Goal: Information Seeking & Learning: Learn about a topic

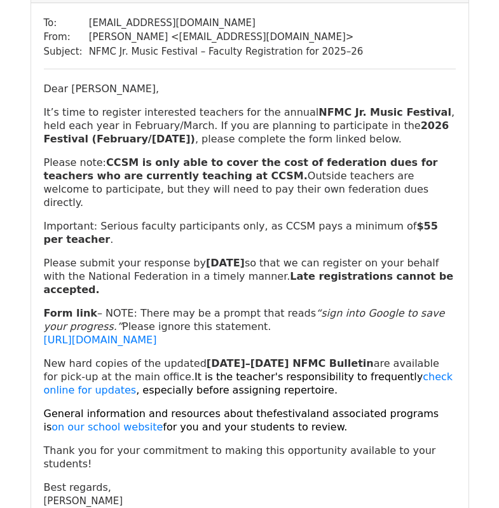
scroll to position [127, 0]
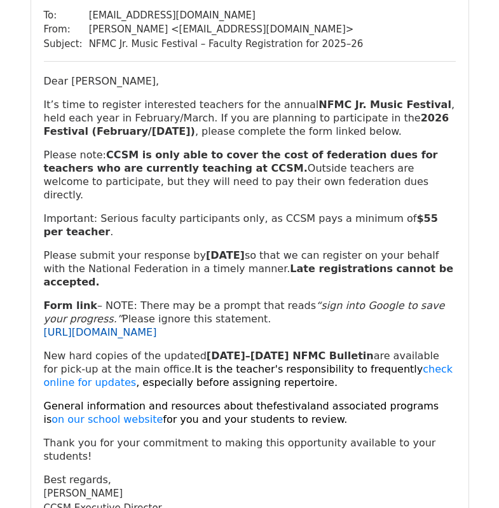
click at [157, 326] on link "[URL][DOMAIN_NAME]" at bounding box center [100, 332] width 113 height 12
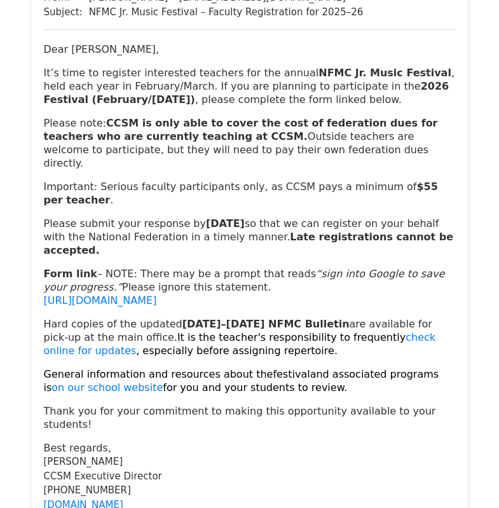
scroll to position [254, 0]
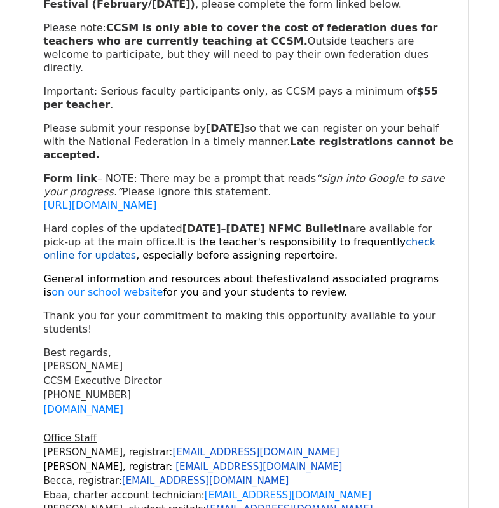
click at [352, 236] on link "check online for updates" at bounding box center [240, 248] width 392 height 25
click at [34, 102] on div "To: tarynnbridges@gmail.com From: Matthew Keating < mkeating@claremontmusic.org…" at bounding box center [250, 220] width 438 height 705
click at [94, 286] on link "on our school website" at bounding box center [107, 292] width 111 height 12
click at [52, 135] on strong "Late registrations cannot be accepted." at bounding box center [249, 147] width 410 height 25
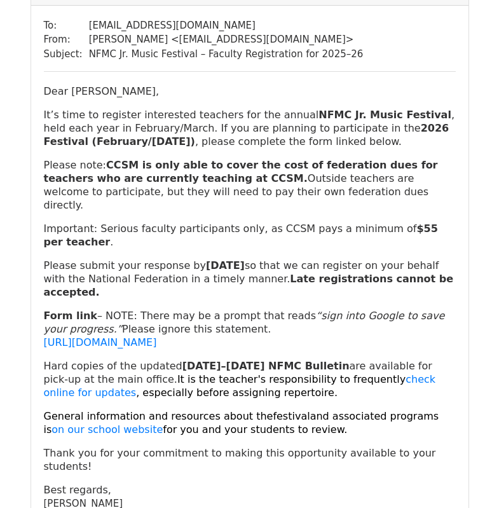
scroll to position [127, 0]
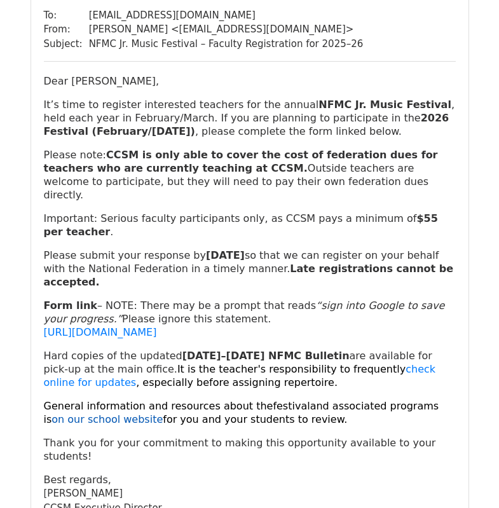
click at [163, 413] on link "on our school website" at bounding box center [107, 419] width 111 height 12
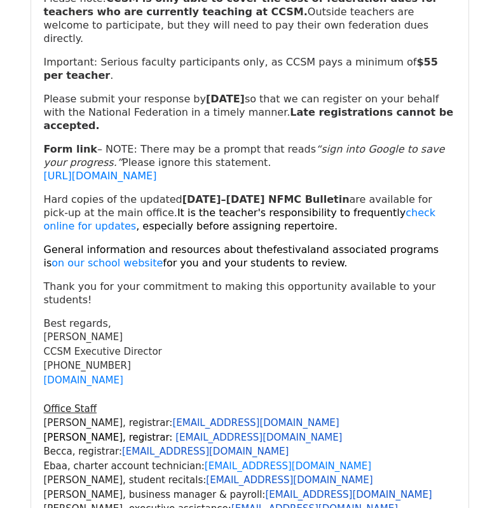
scroll to position [254, 0]
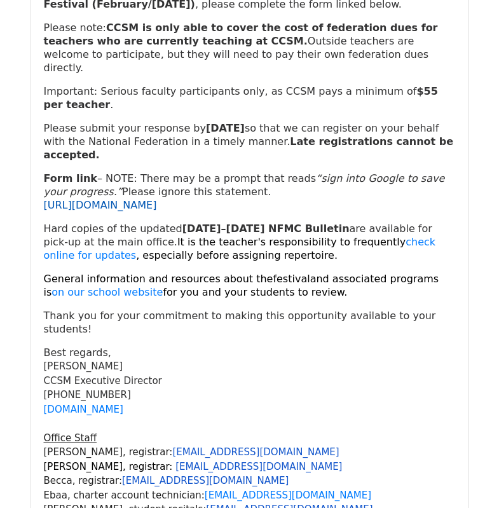
click at [156, 199] on link "[URL][DOMAIN_NAME]" at bounding box center [100, 205] width 113 height 12
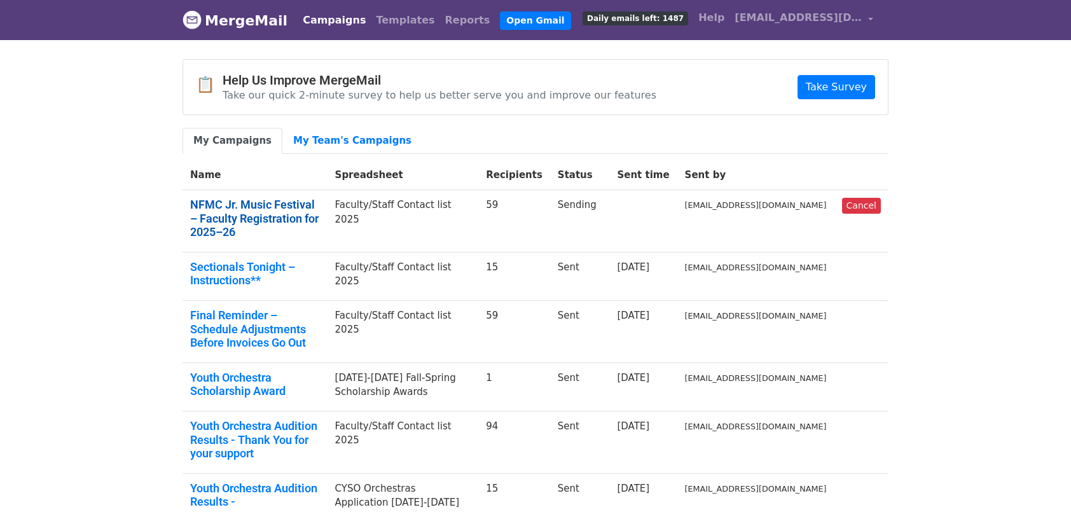
click at [279, 207] on link "NFMC Jr. Music Festival – Faculty Registration for 2025–26" at bounding box center [255, 218] width 130 height 41
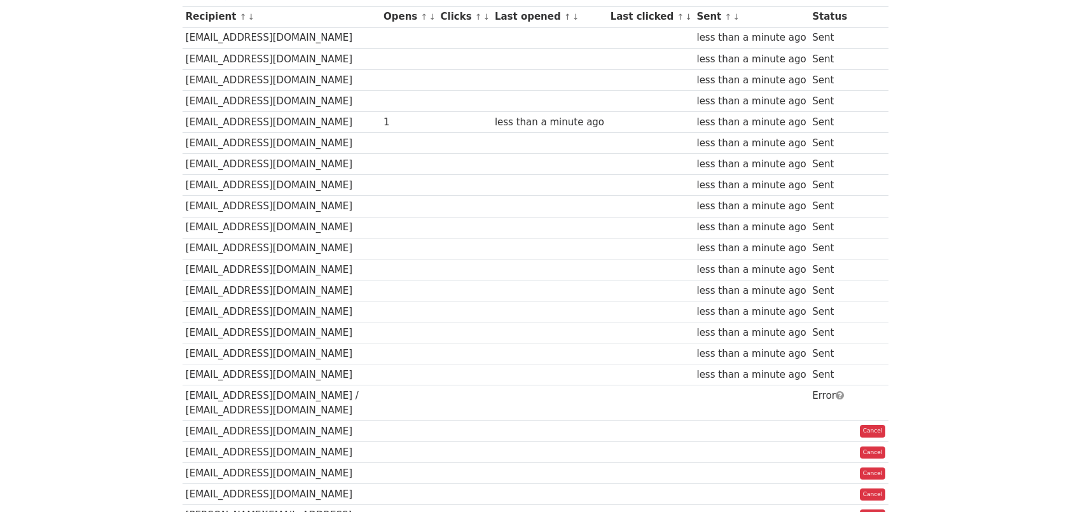
scroll to position [191, 0]
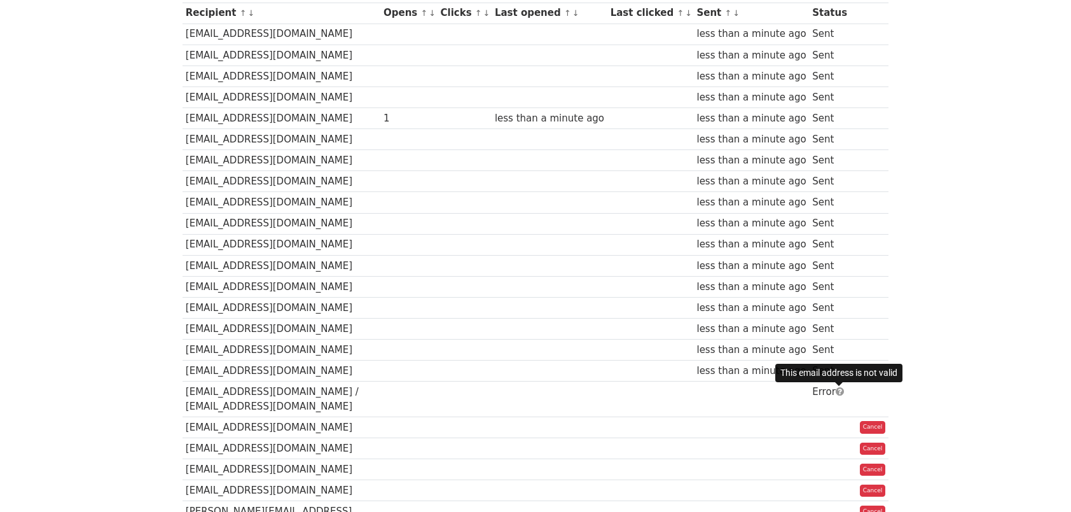
click at [839, 392] on span at bounding box center [840, 392] width 8 height 10
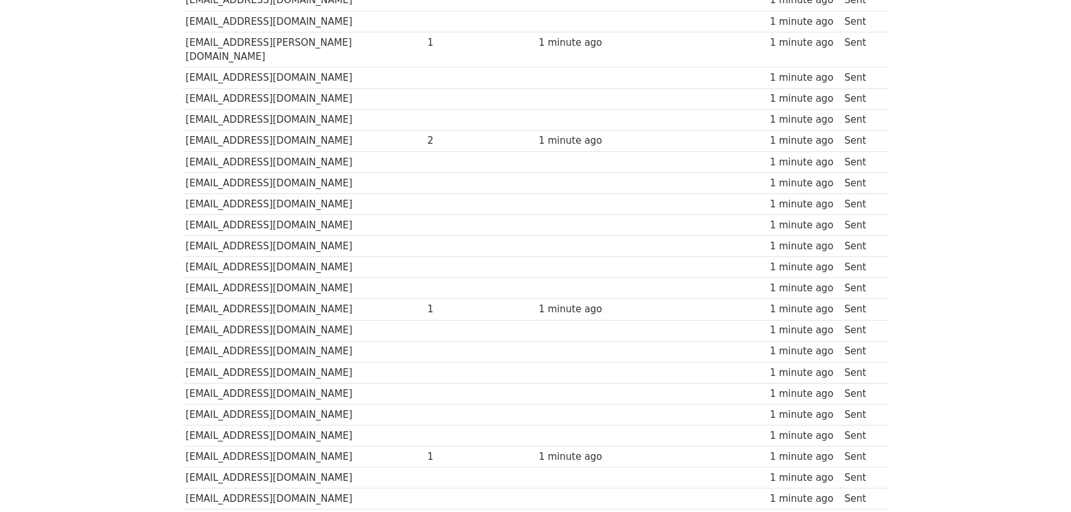
scroll to position [1055, 0]
